Goal: Navigation & Orientation: Find specific page/section

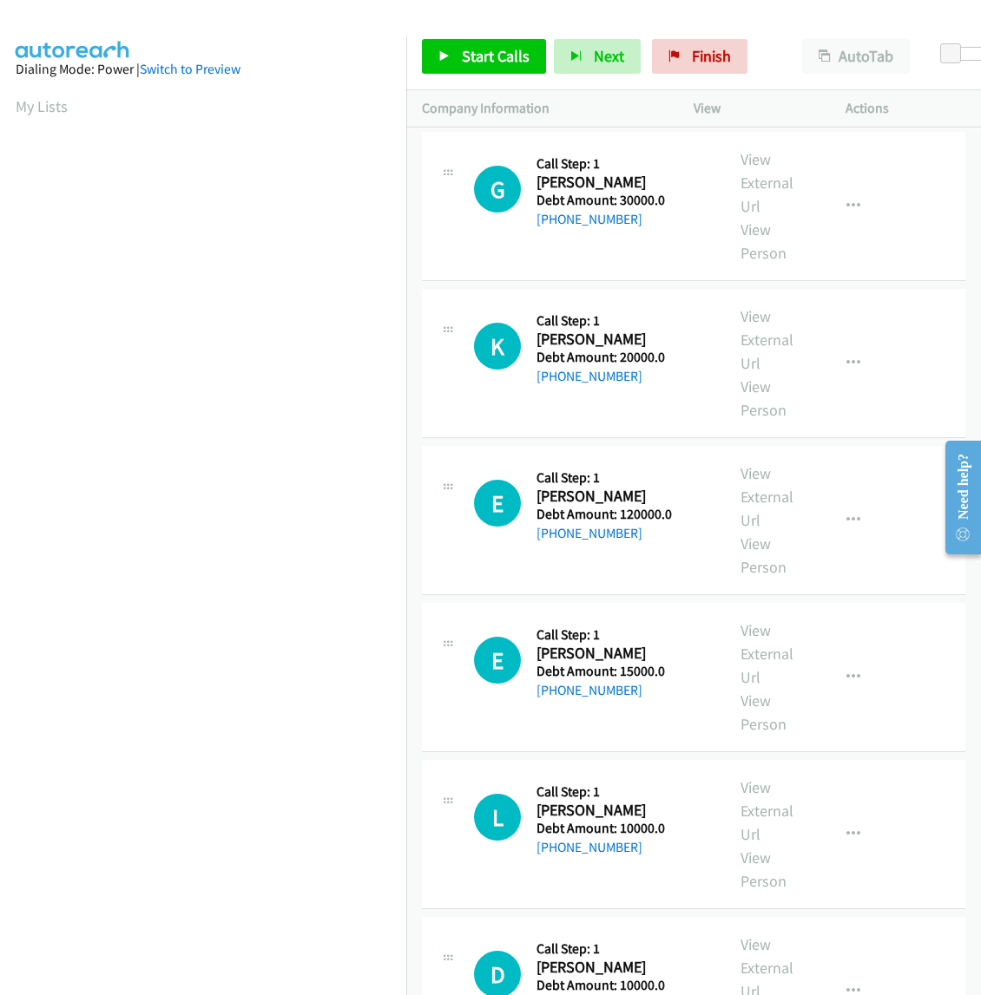
click at [236, 36] on aside "Dialing Mode: Power | Switch to Preview My Lists" at bounding box center [203, 516] width 406 height 961
click at [29, 98] on link "My Lists" at bounding box center [42, 106] width 52 height 20
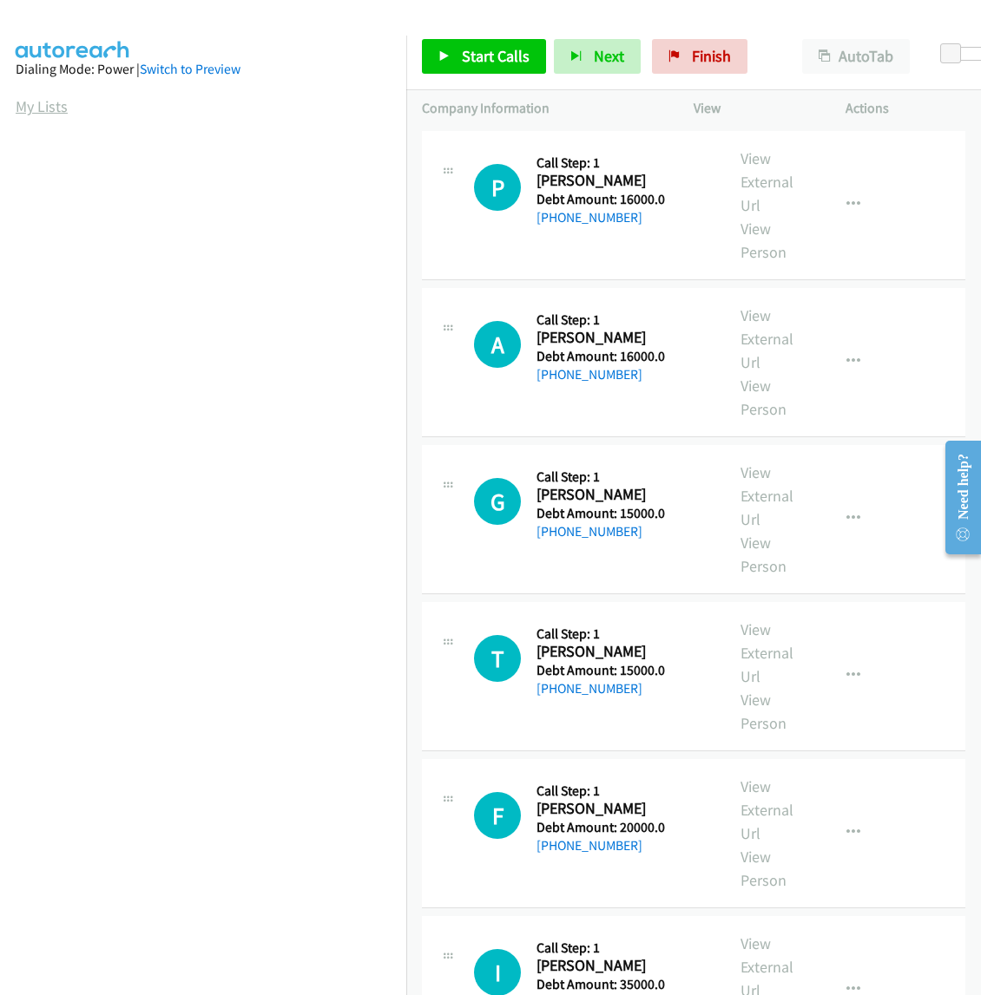
click at [63, 102] on link "My Lists" at bounding box center [42, 106] width 52 height 20
